Goal: Task Accomplishment & Management: Use online tool/utility

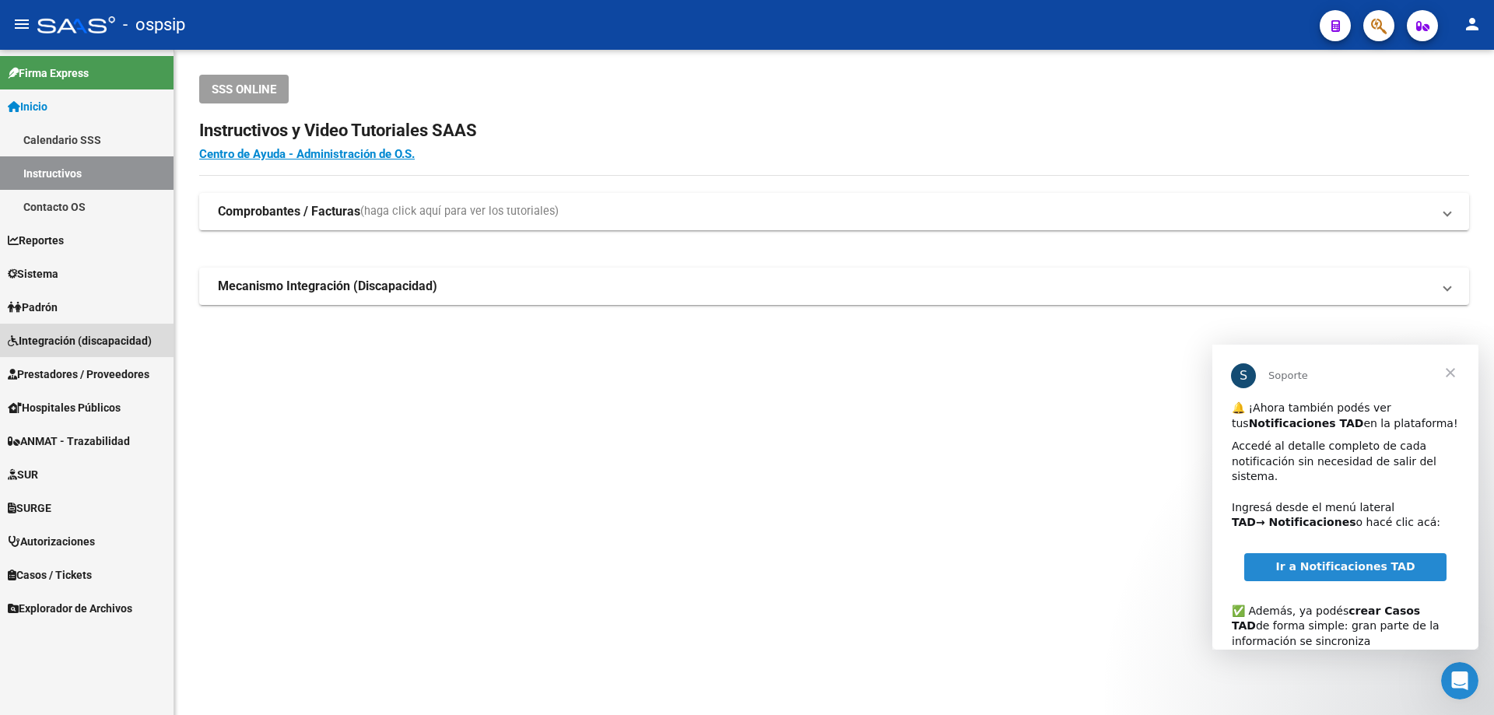
click at [68, 341] on span "Integración (discapacidad)" at bounding box center [80, 340] width 144 height 17
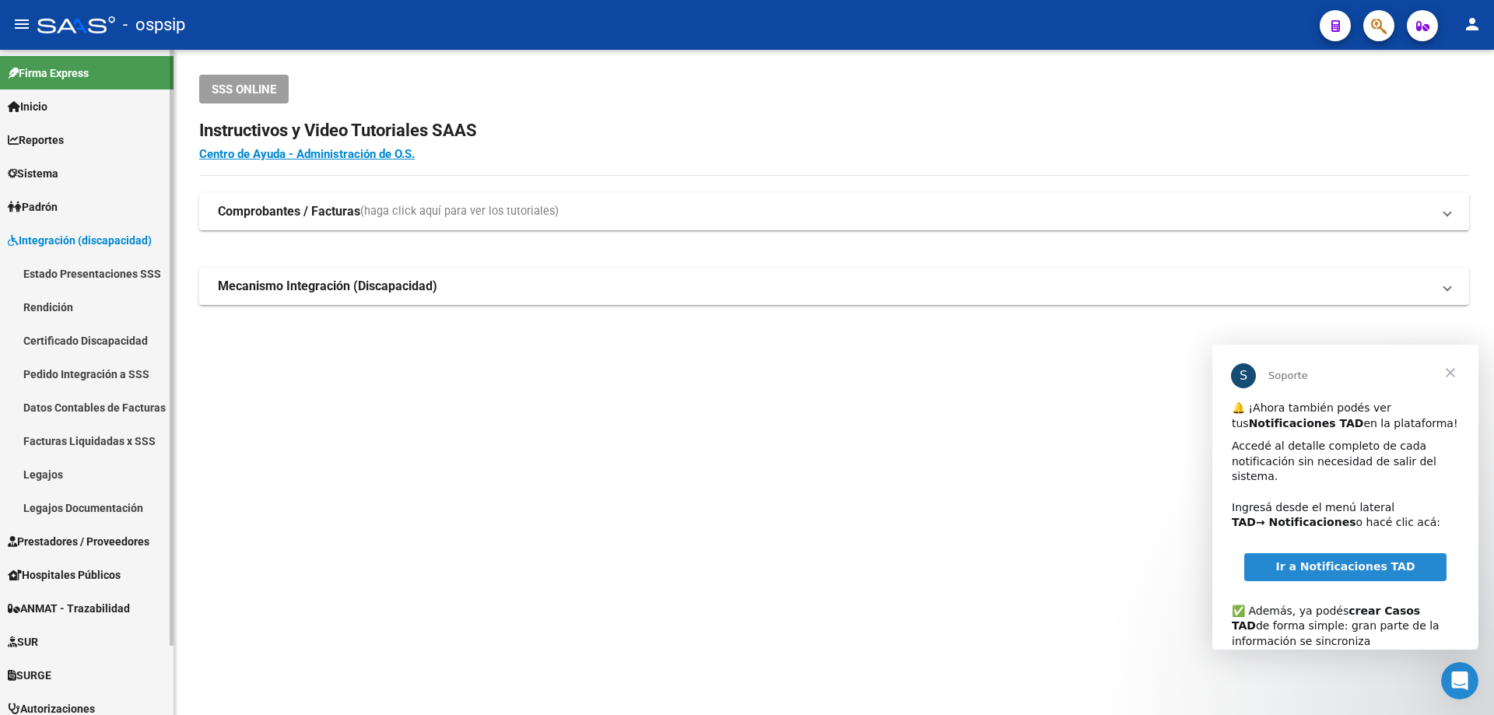
click at [56, 541] on span "Prestadores / Proveedores" at bounding box center [79, 541] width 142 height 17
click at [72, 306] on link "Facturas - Listado/Carga" at bounding box center [87, 306] width 174 height 33
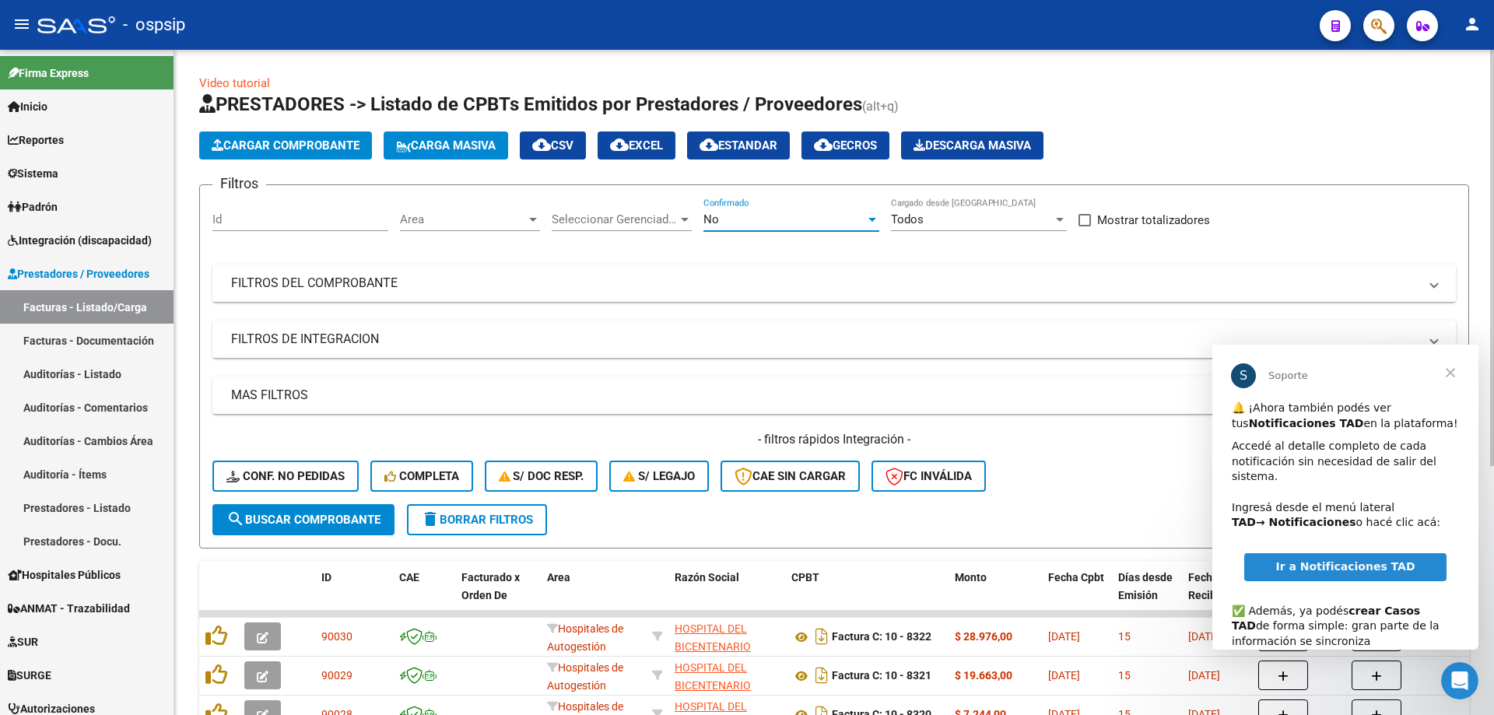
click at [770, 212] on div "No" at bounding box center [785, 219] width 162 height 14
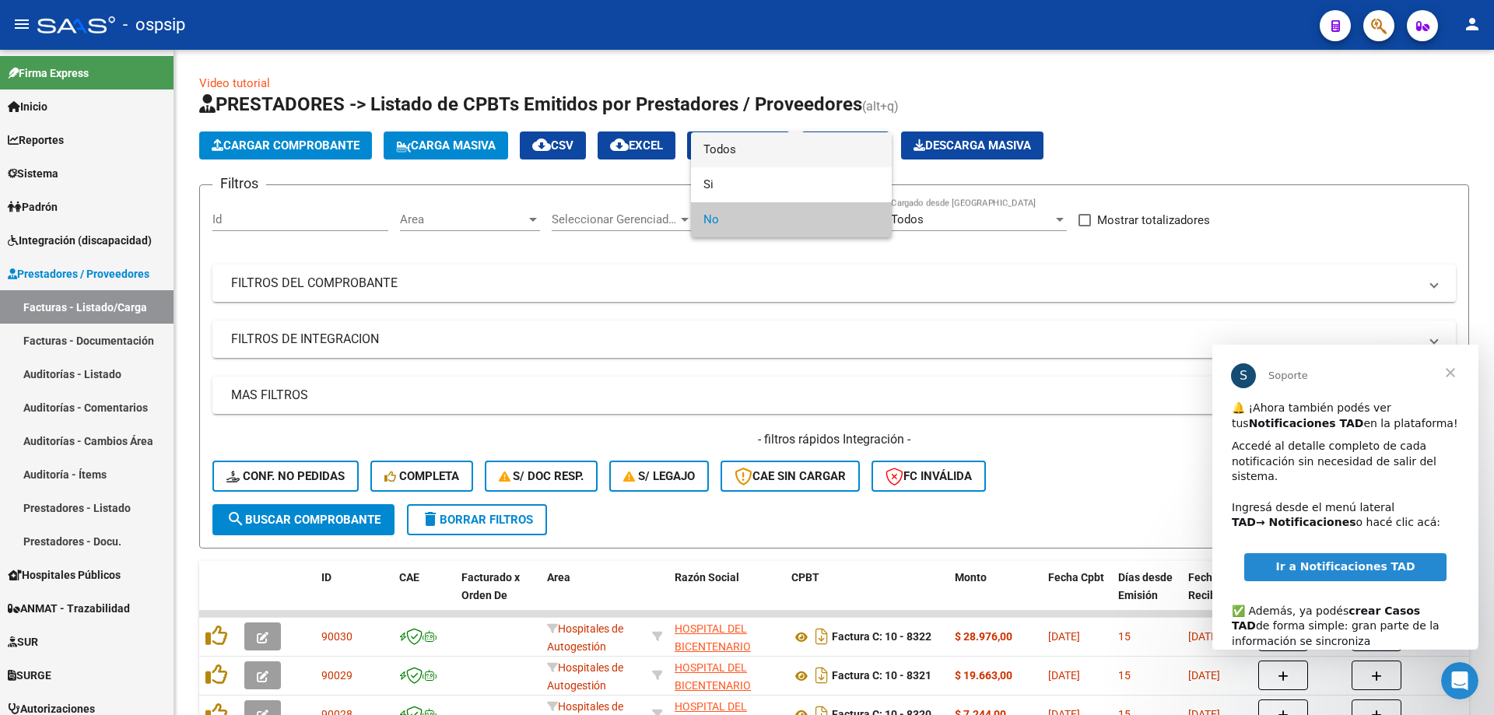
click at [785, 146] on span "Todos" at bounding box center [792, 149] width 176 height 35
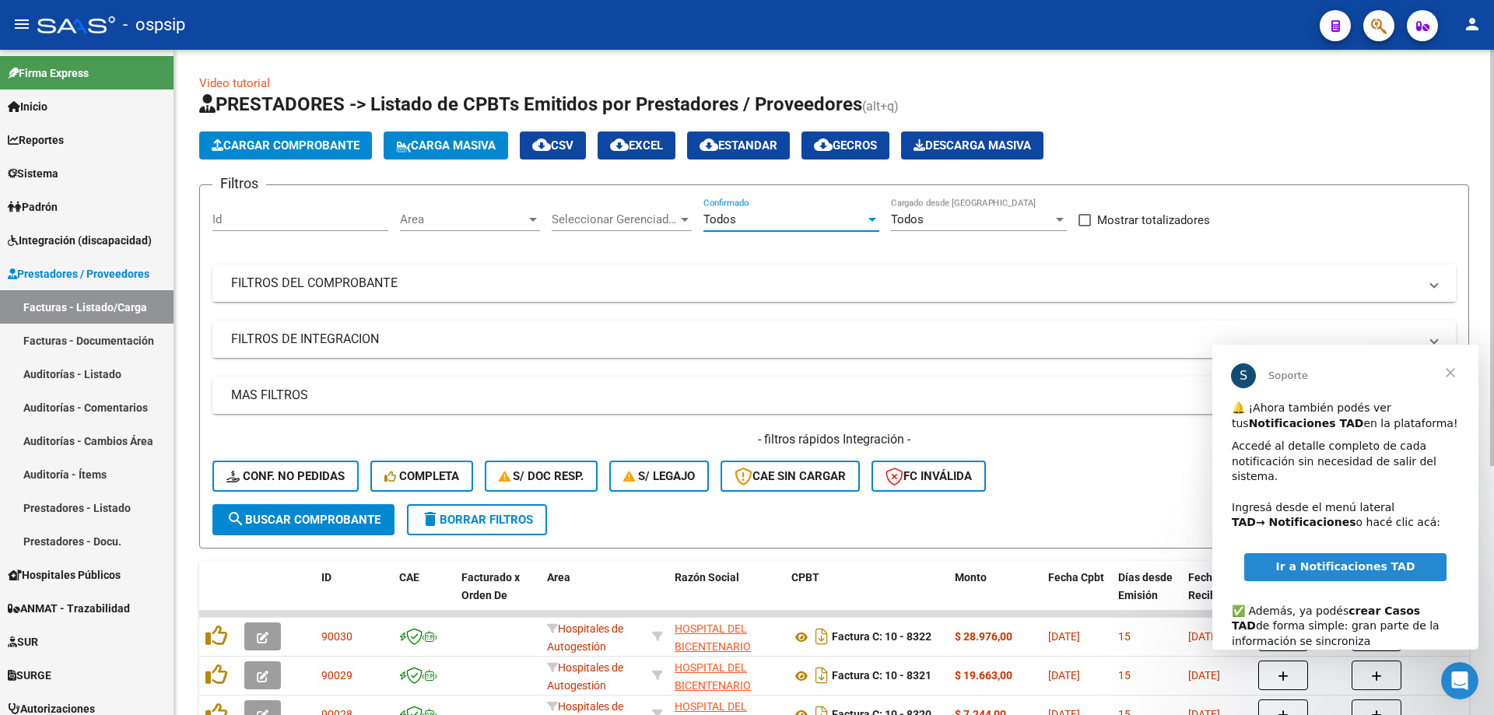
click at [386, 285] on mat-panel-title "FILTROS DEL COMPROBANTE" at bounding box center [825, 283] width 1188 height 17
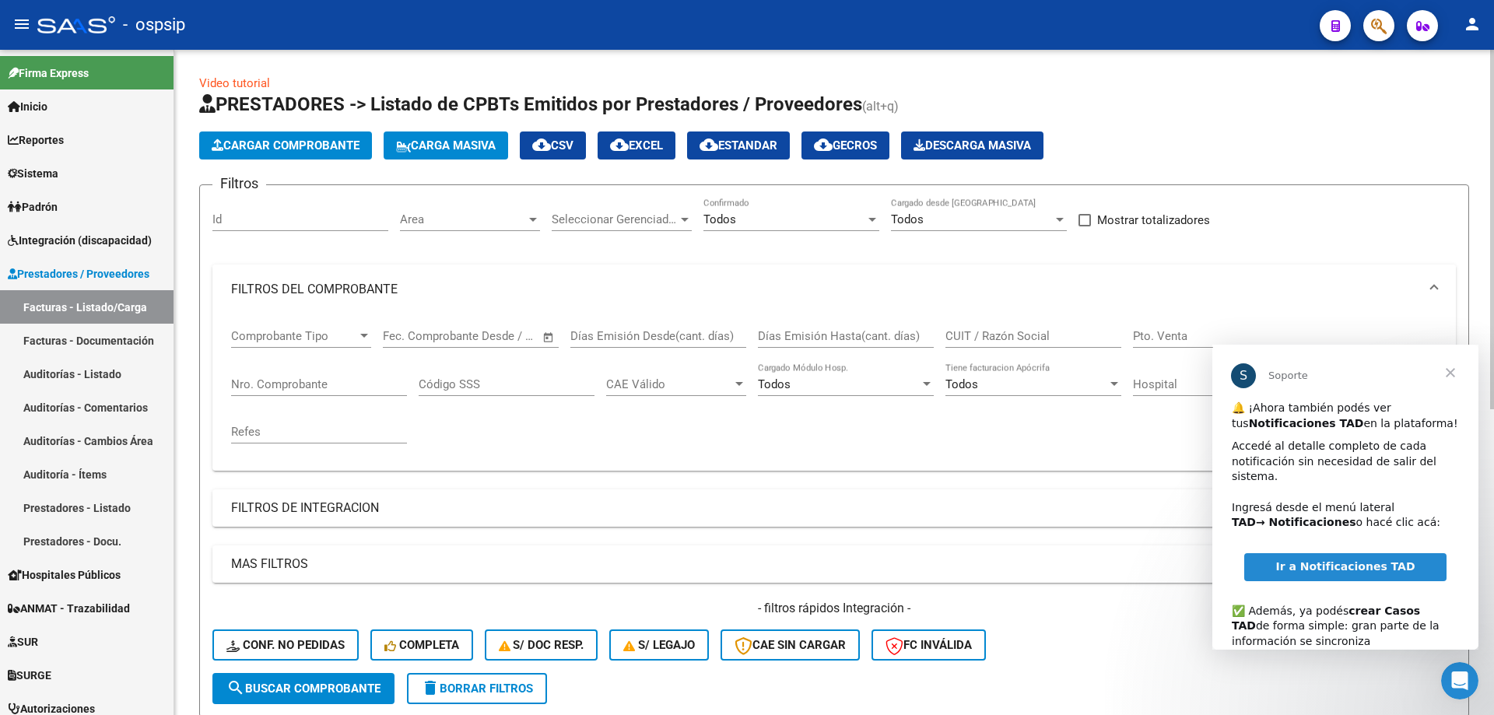
click at [1346, 268] on mat-expansion-panel-header "FILTROS DEL COMPROBANTE" at bounding box center [834, 290] width 1244 height 50
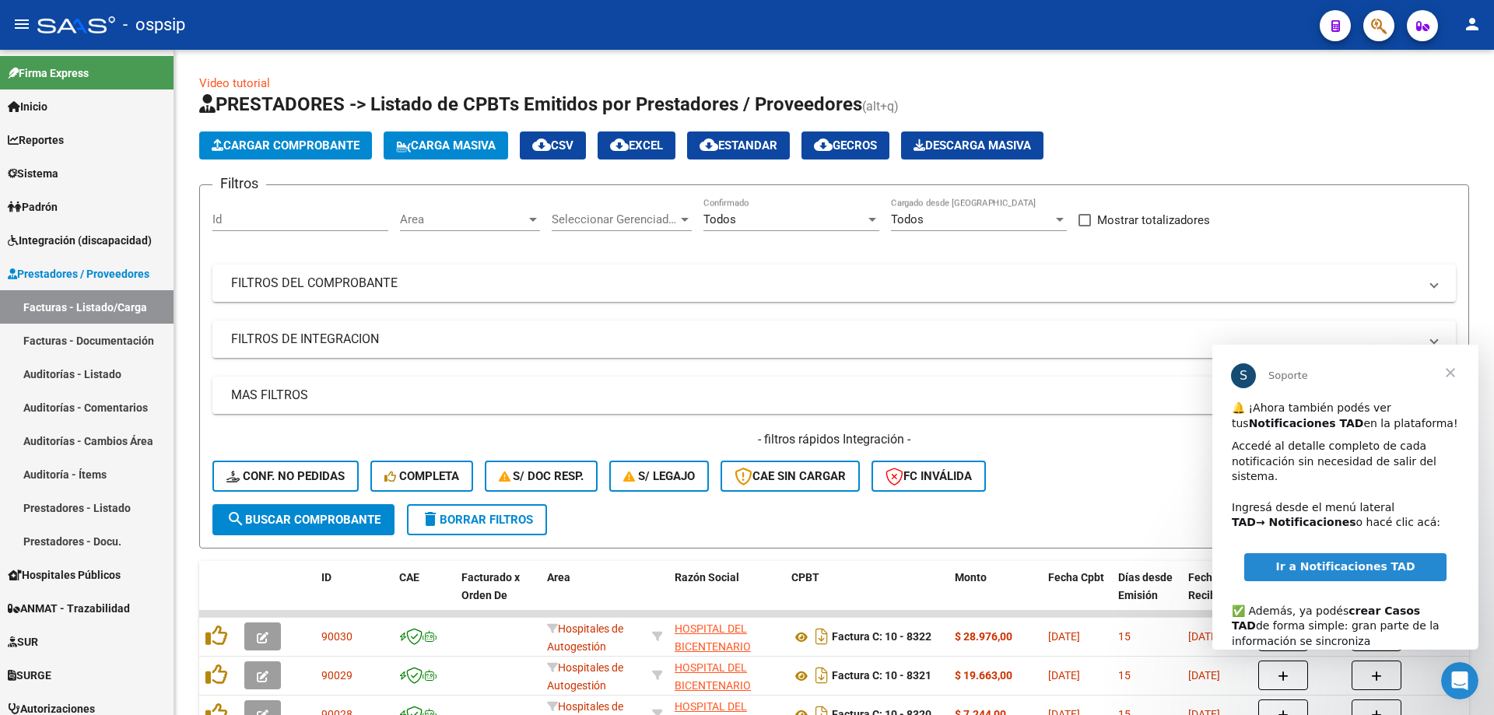
click at [1452, 368] on span "Cerrar" at bounding box center [1451, 373] width 56 height 56
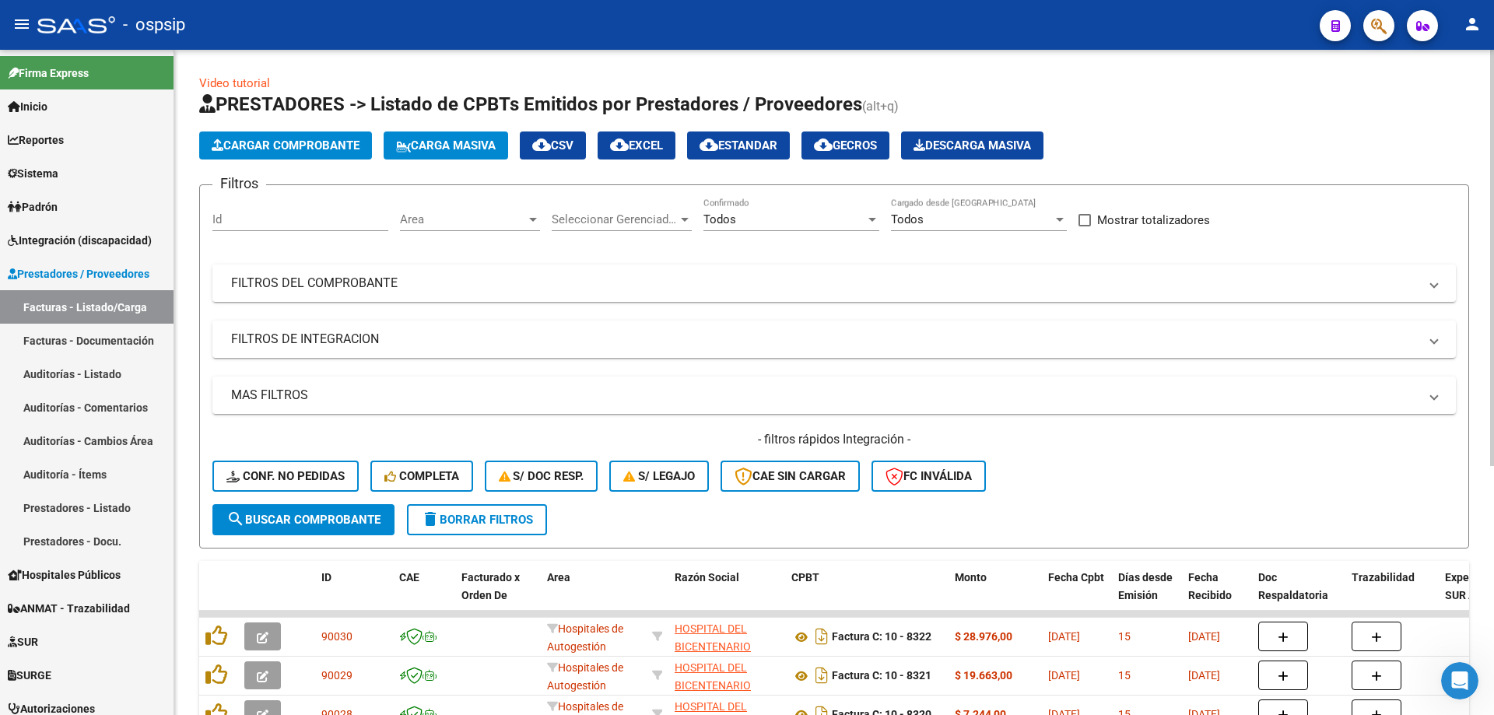
click at [1261, 153] on div "Cargar Comprobante Carga Masiva cloud_download CSV cloud_download EXCEL cloud_d…" at bounding box center [834, 146] width 1270 height 28
click at [279, 287] on mat-panel-title "FILTROS DEL COMPROBANTE" at bounding box center [825, 283] width 1188 height 17
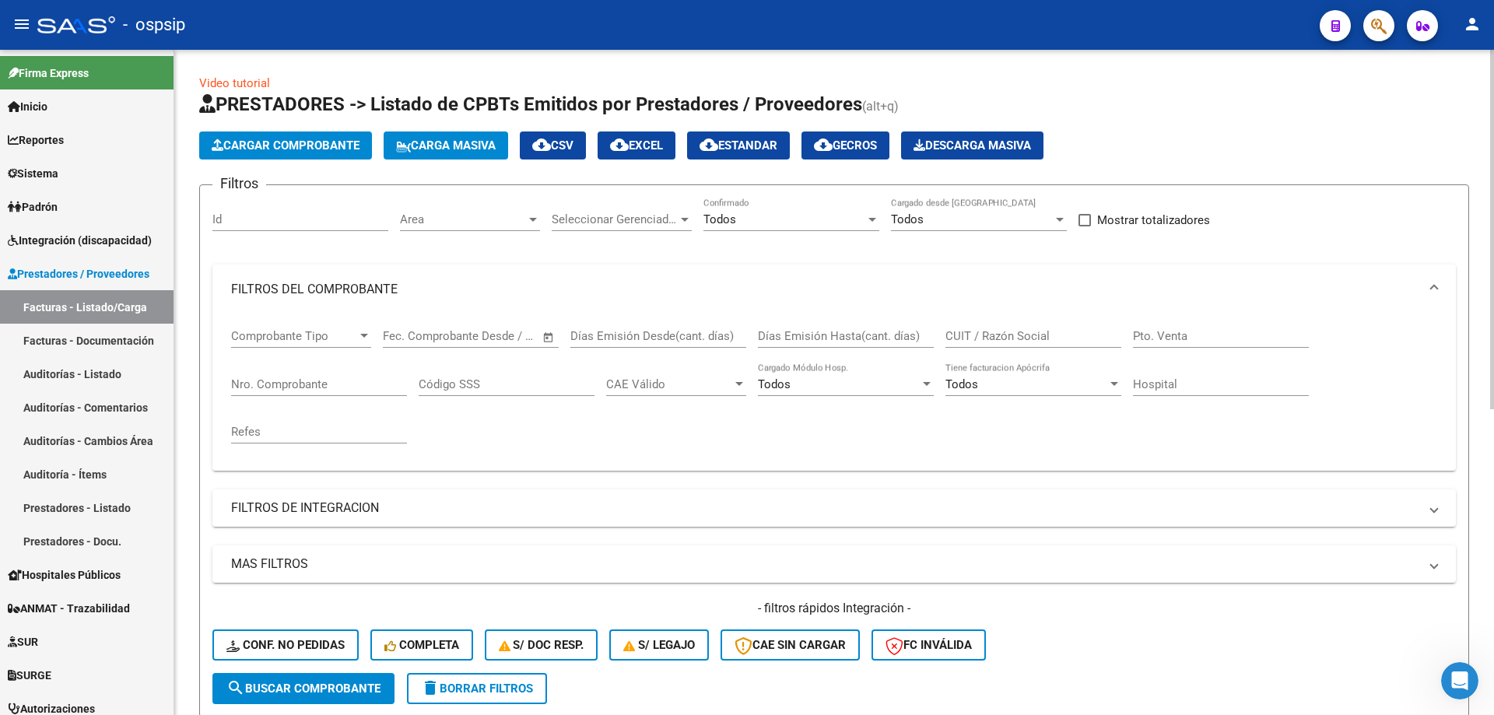
click at [297, 381] on input "Nro. Comprobante" at bounding box center [319, 384] width 176 height 14
